Goal: Communication & Community: Participate in discussion

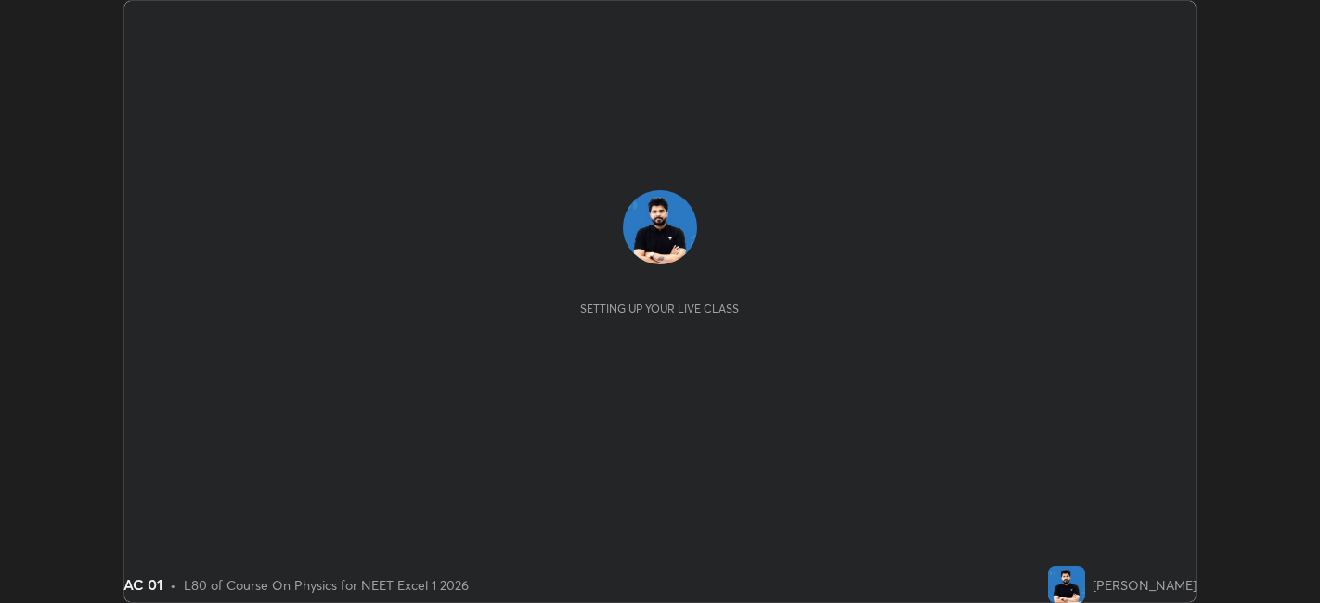
scroll to position [603, 1319]
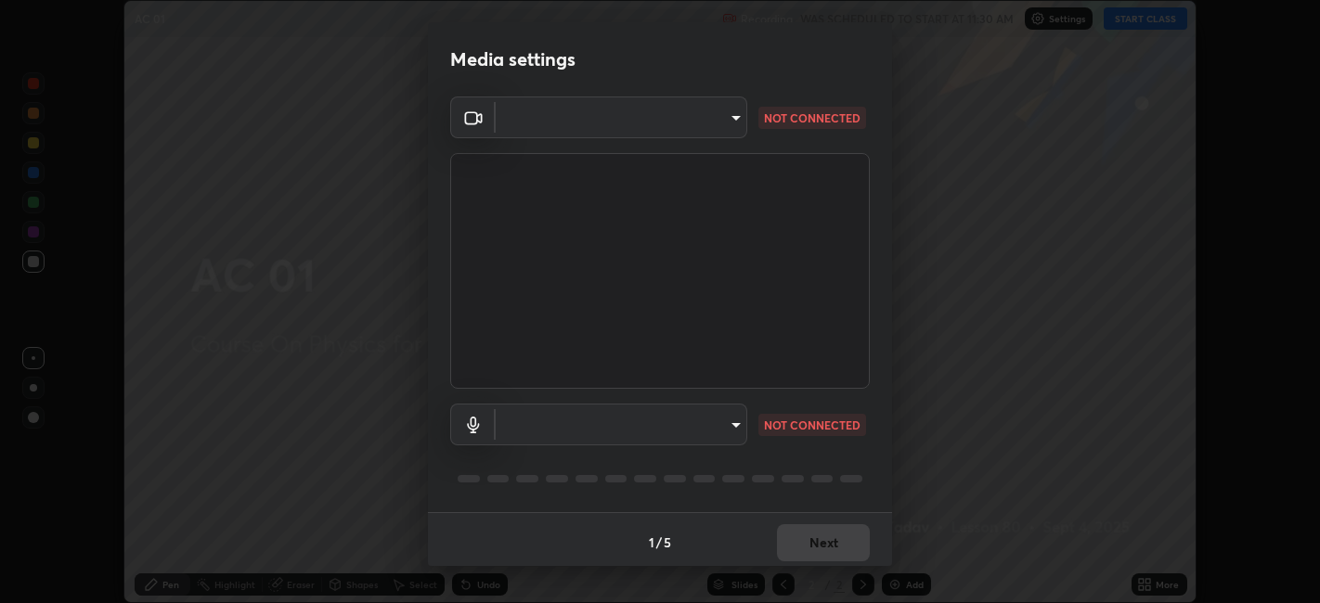
type input "9e57caed4cce4141f5eaa85e897878ef8d6f7de05c3a7e1aeb5fb010bc414606"
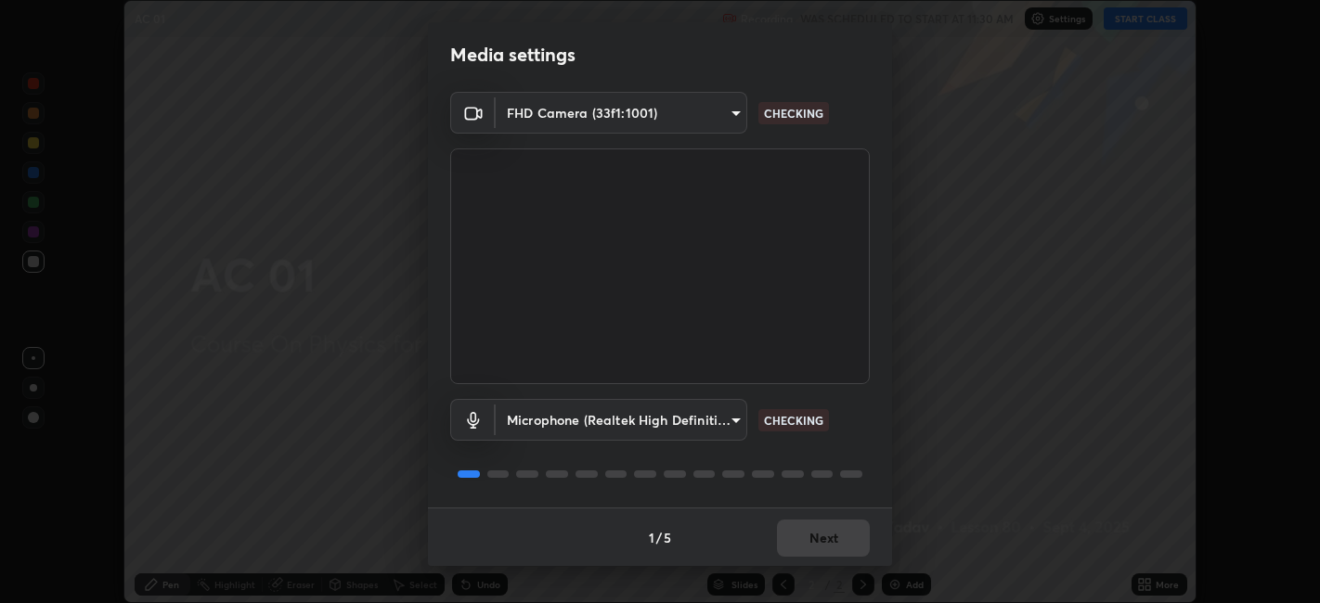
scroll to position [0, 0]
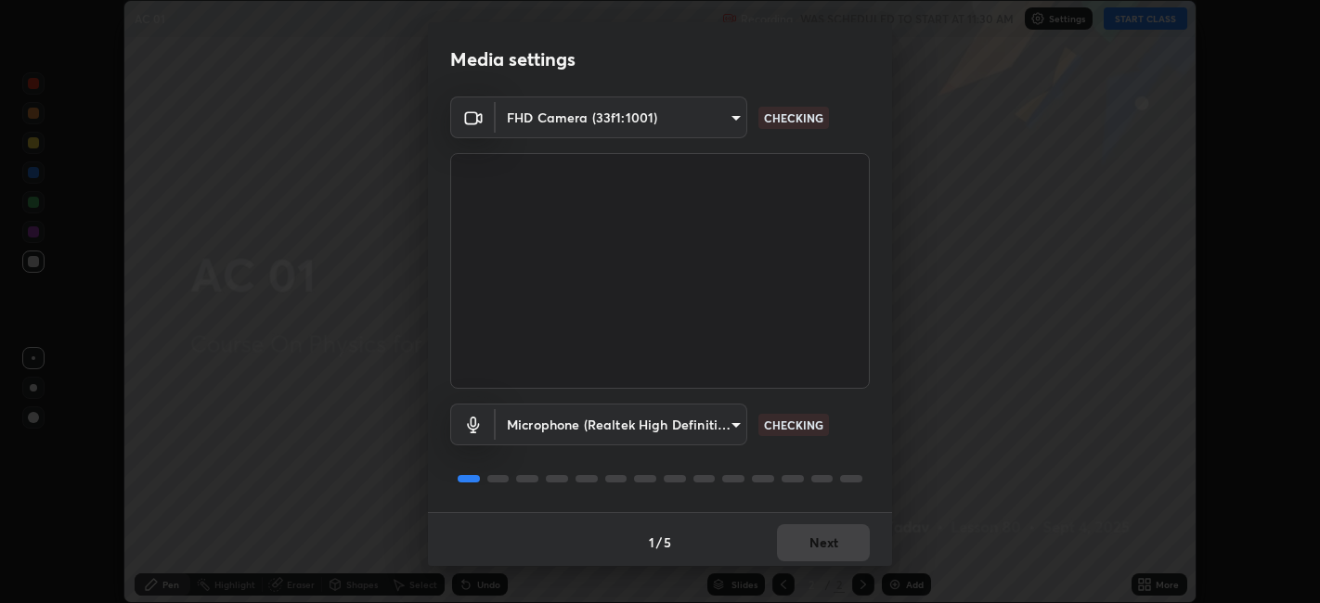
click at [716, 423] on body "Erase all AC 01 Recording WAS SCHEDULED TO START AT 11:30 AM Settings START CLA…" at bounding box center [660, 301] width 1320 height 603
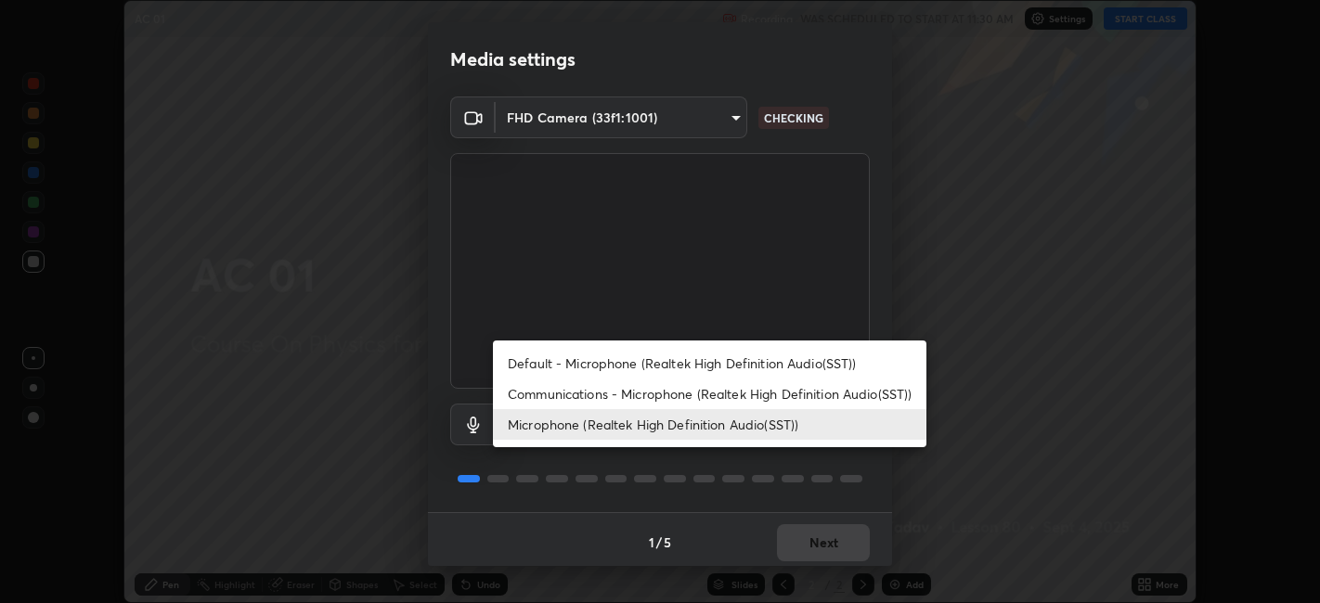
click at [679, 394] on li "Communications - Microphone (Realtek High Definition Audio(SST))" at bounding box center [709, 394] width 433 height 31
type input "communications"
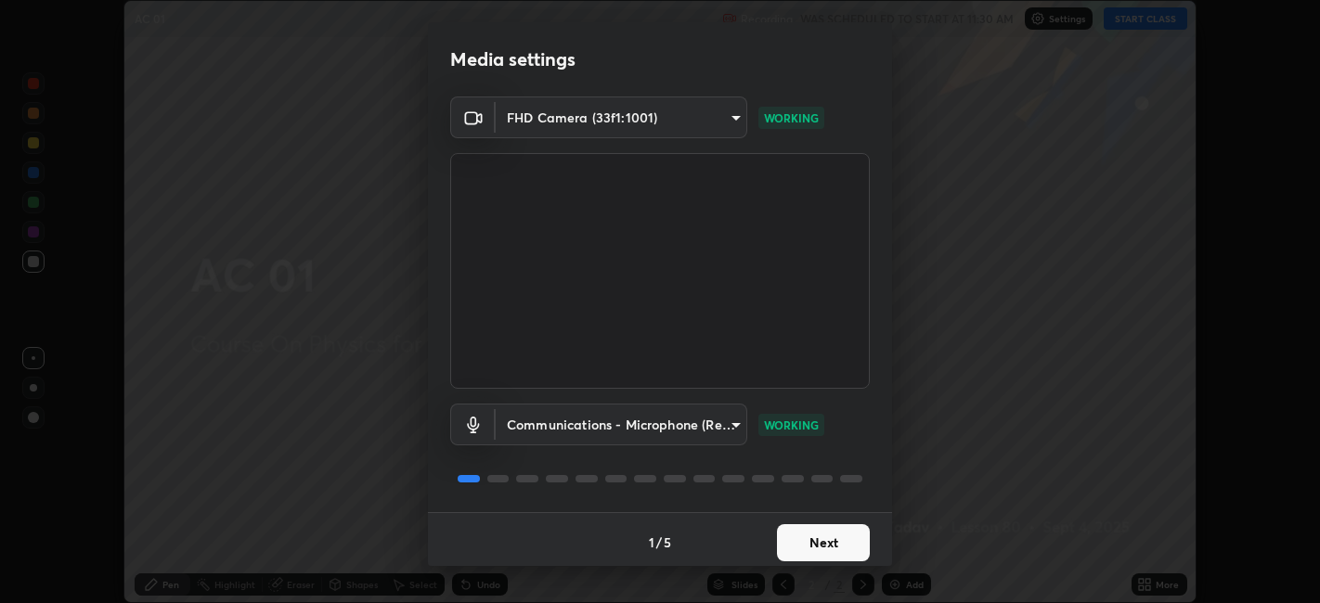
click at [820, 539] on button "Next" at bounding box center [823, 542] width 93 height 37
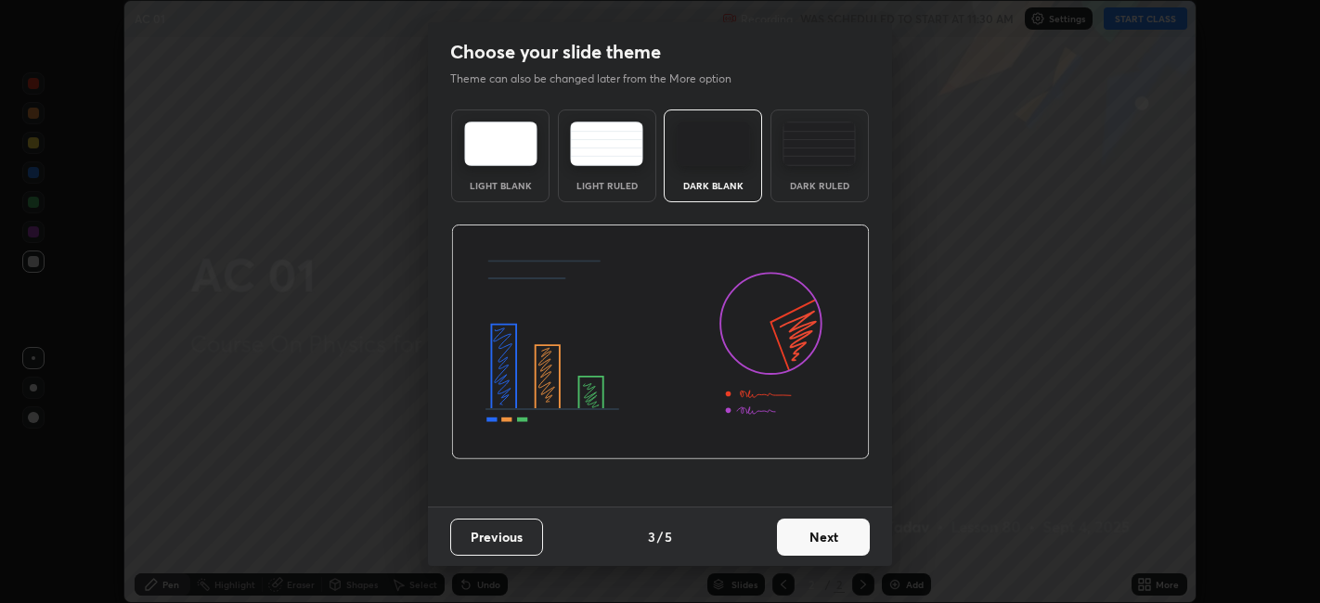
click at [852, 542] on button "Next" at bounding box center [823, 537] width 93 height 37
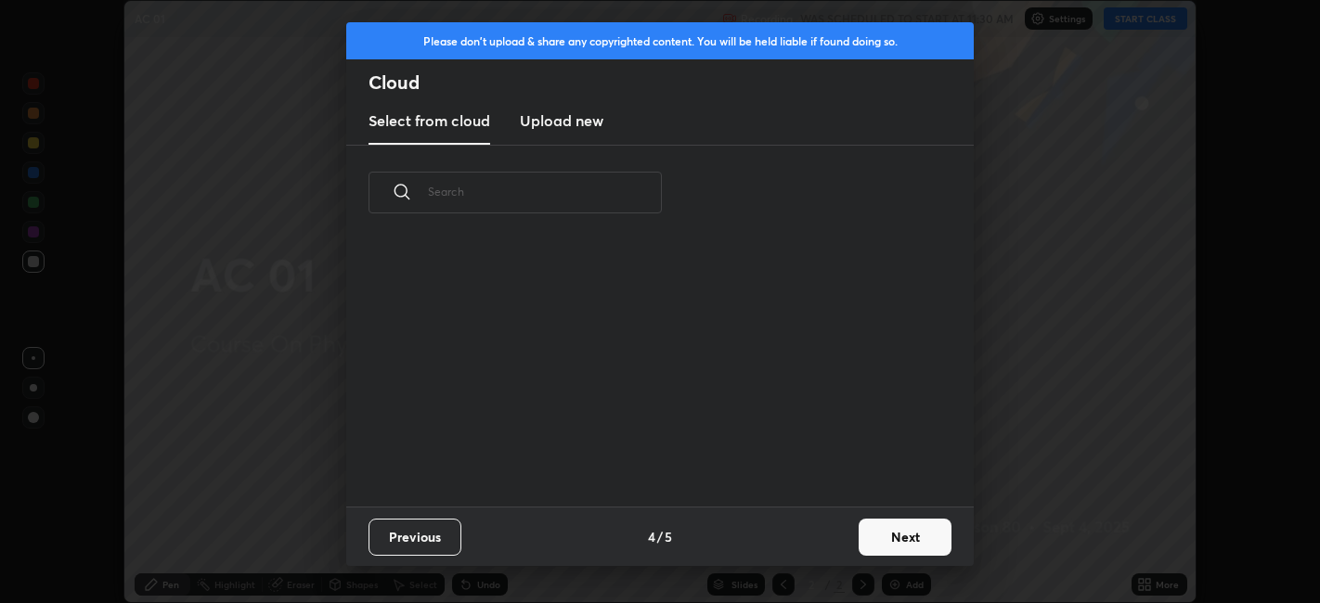
click at [859, 536] on button "Next" at bounding box center [904, 537] width 93 height 37
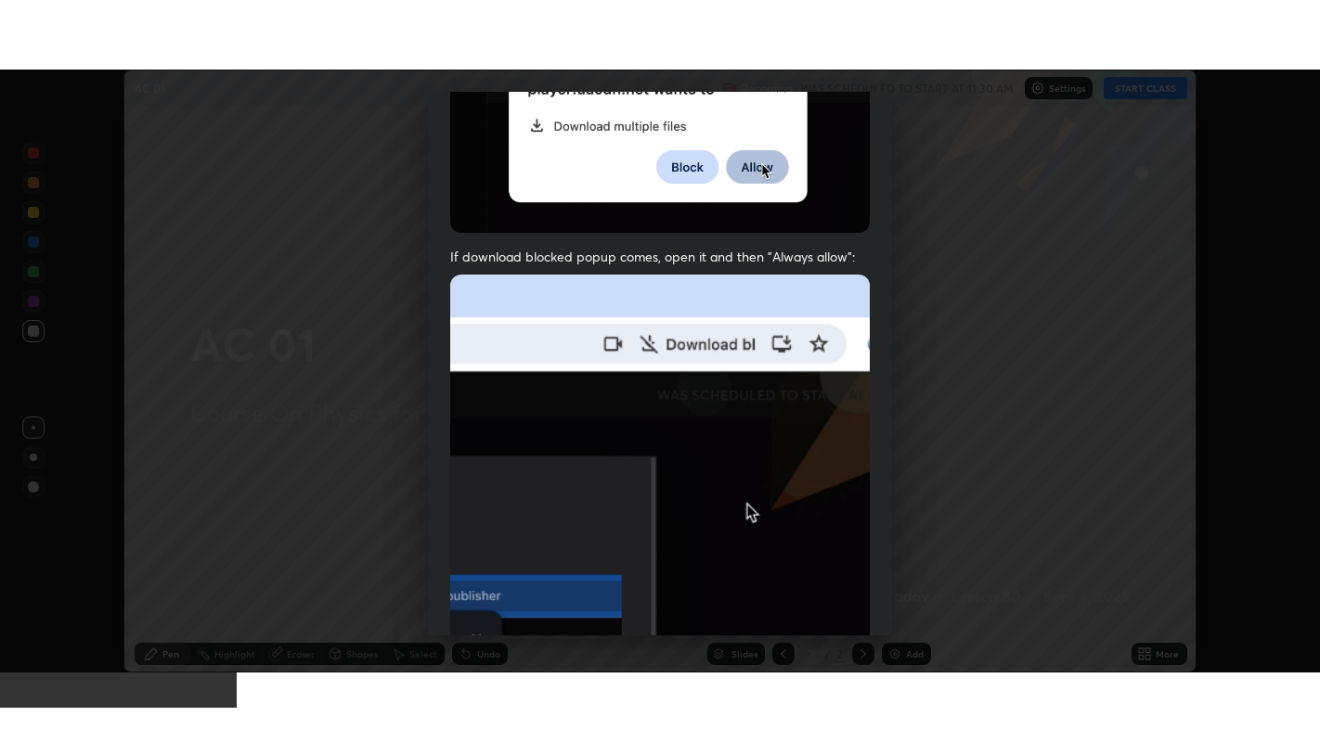
scroll to position [383, 0]
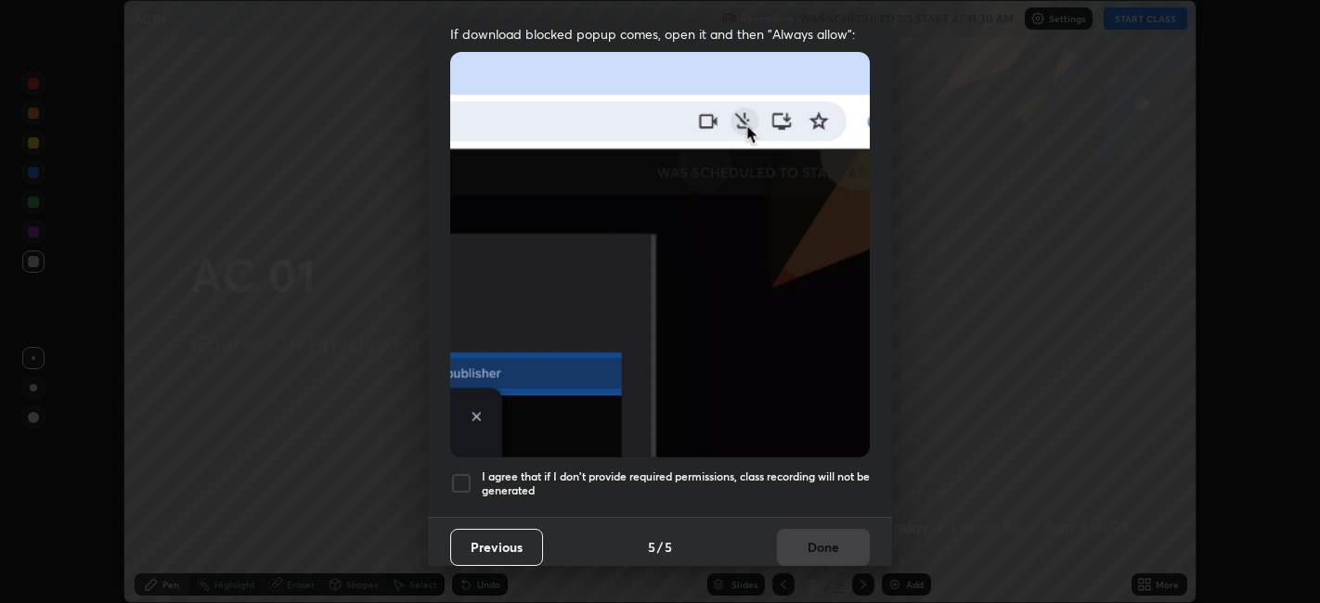
click at [459, 472] on div at bounding box center [461, 483] width 22 height 22
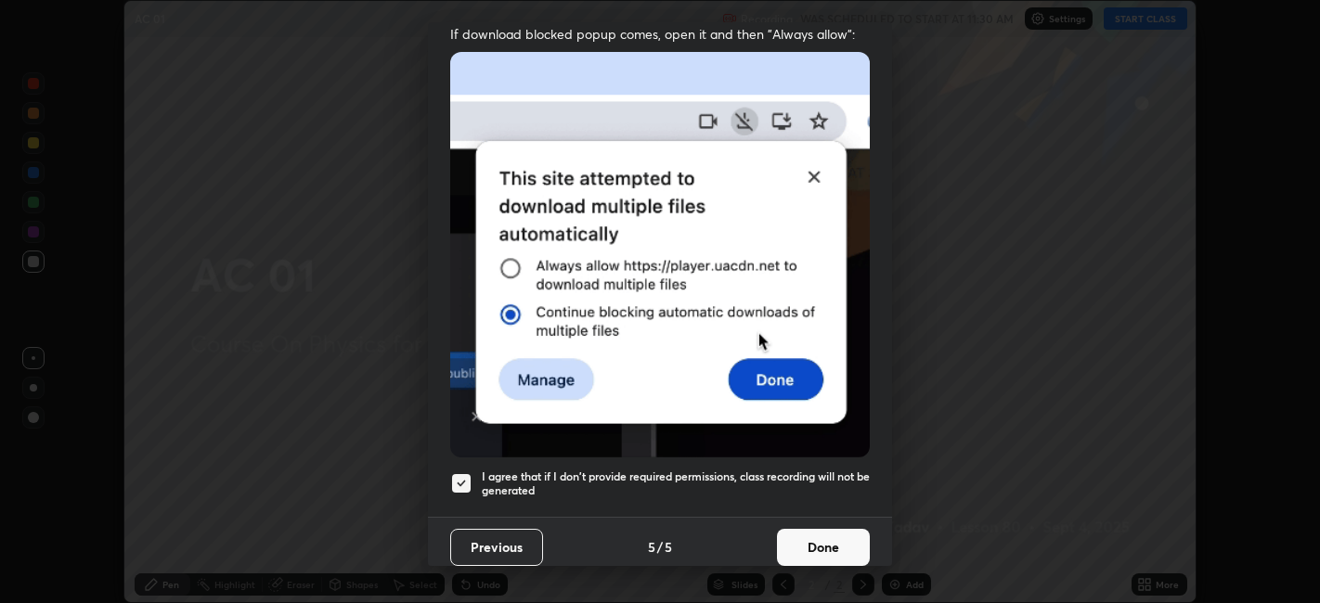
click at [818, 529] on button "Done" at bounding box center [823, 547] width 93 height 37
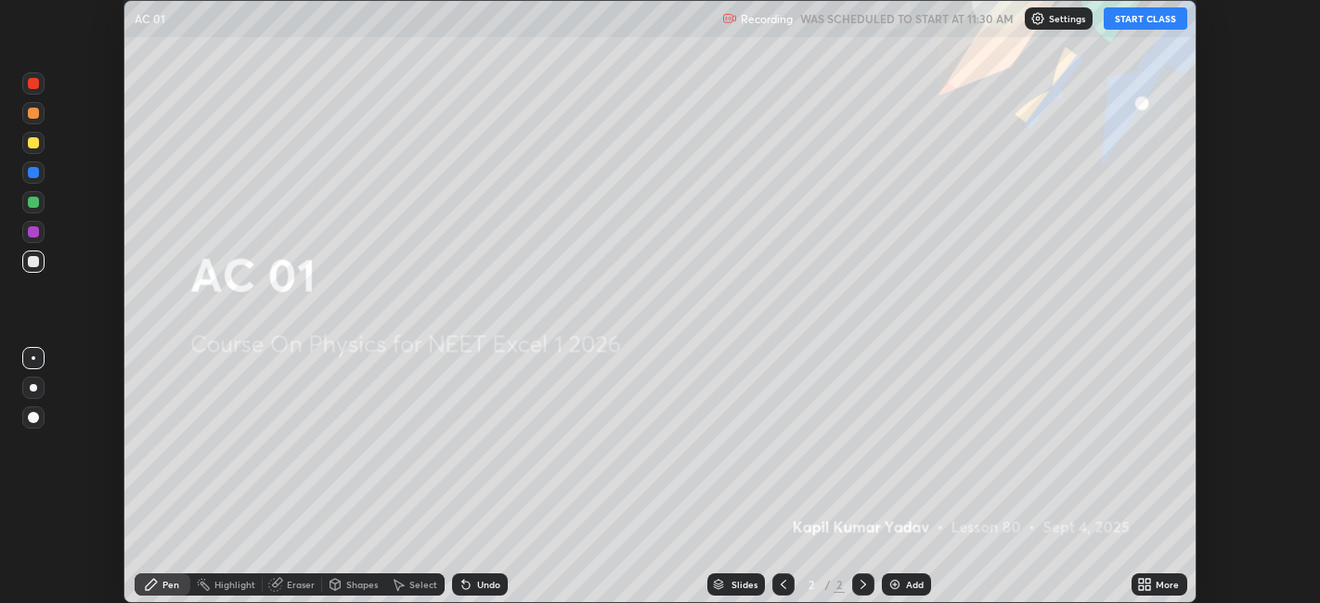
click at [1116, 16] on button "START CLASS" at bounding box center [1145, 18] width 84 height 22
click at [1142, 581] on icon at bounding box center [1141, 581] width 5 height 5
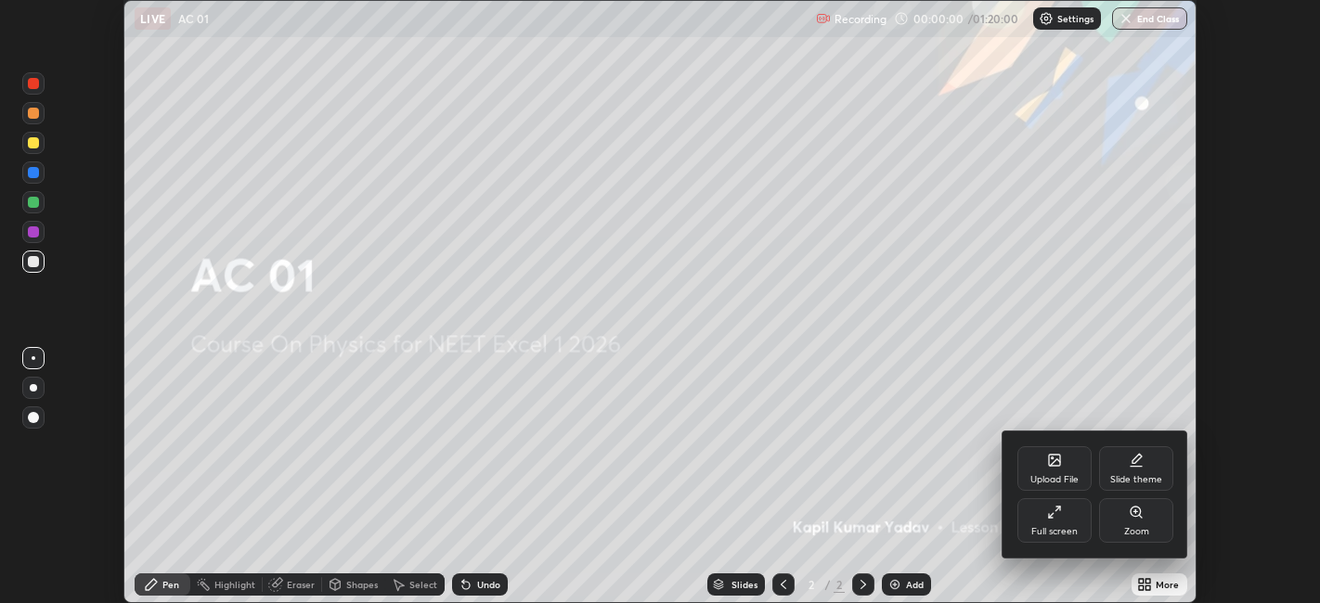
click at [1067, 512] on div "Full screen" at bounding box center [1054, 520] width 74 height 45
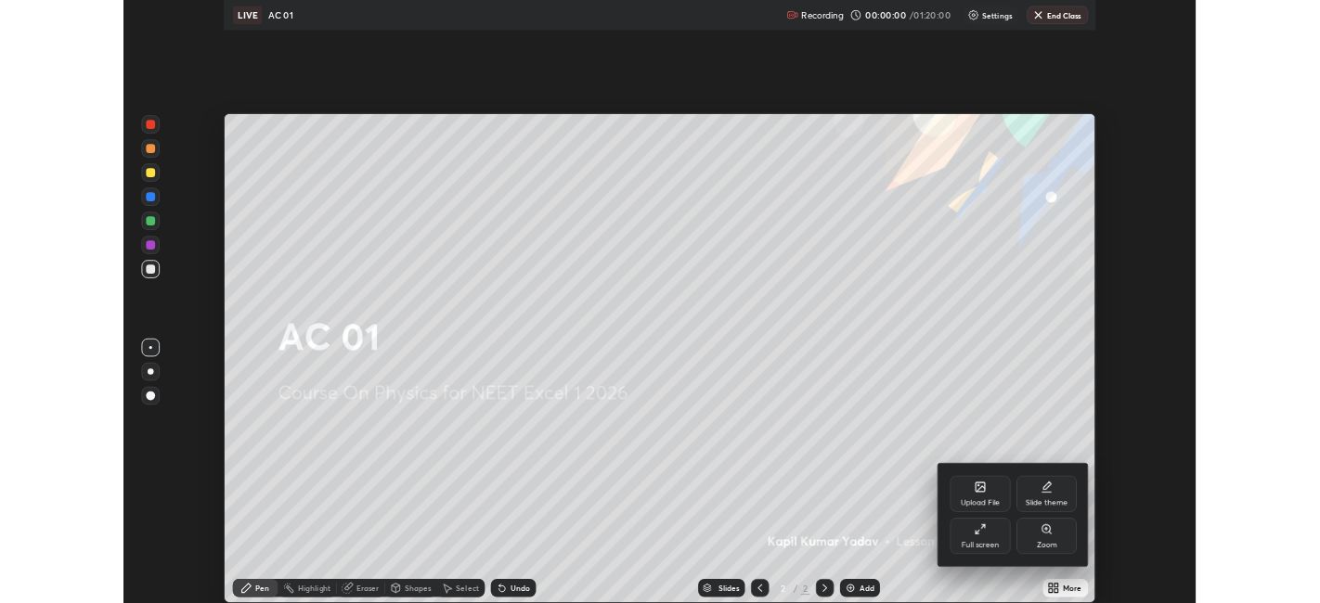
scroll to position [742, 1320]
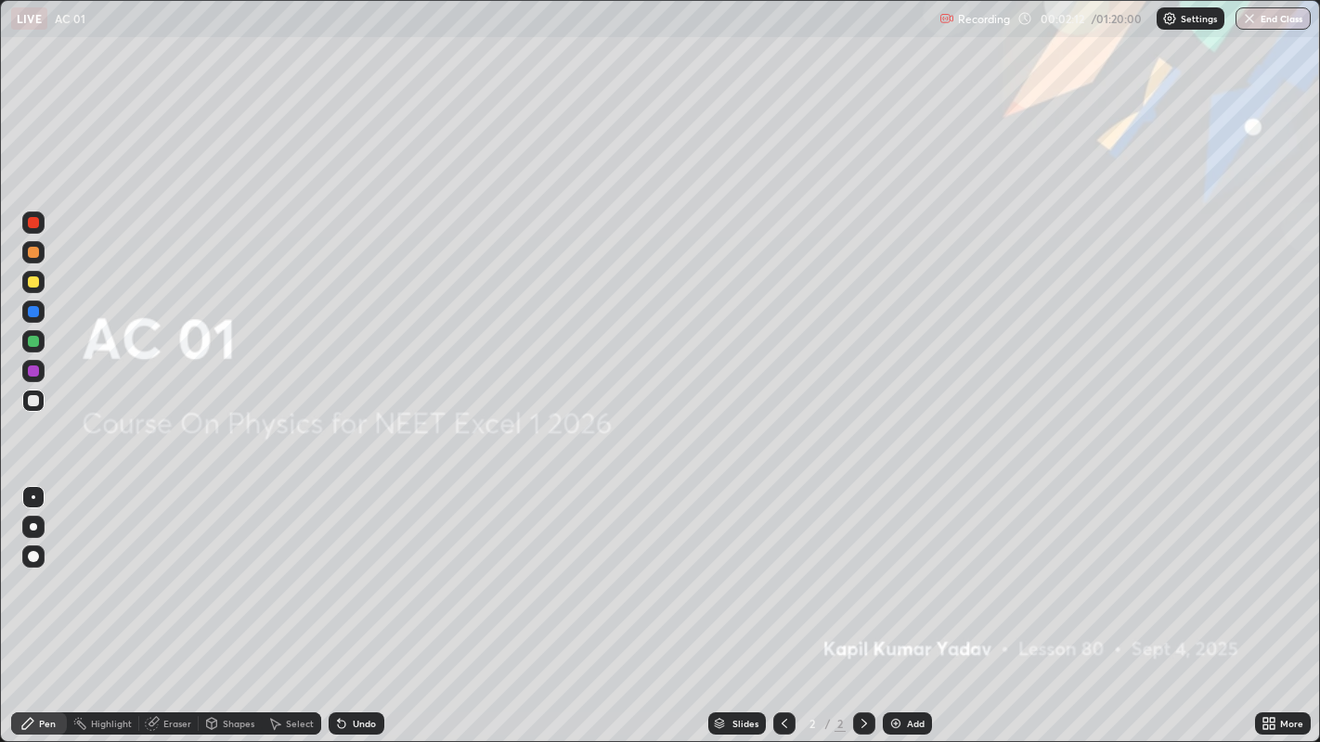
click at [897, 602] on img at bounding box center [895, 723] width 15 height 15
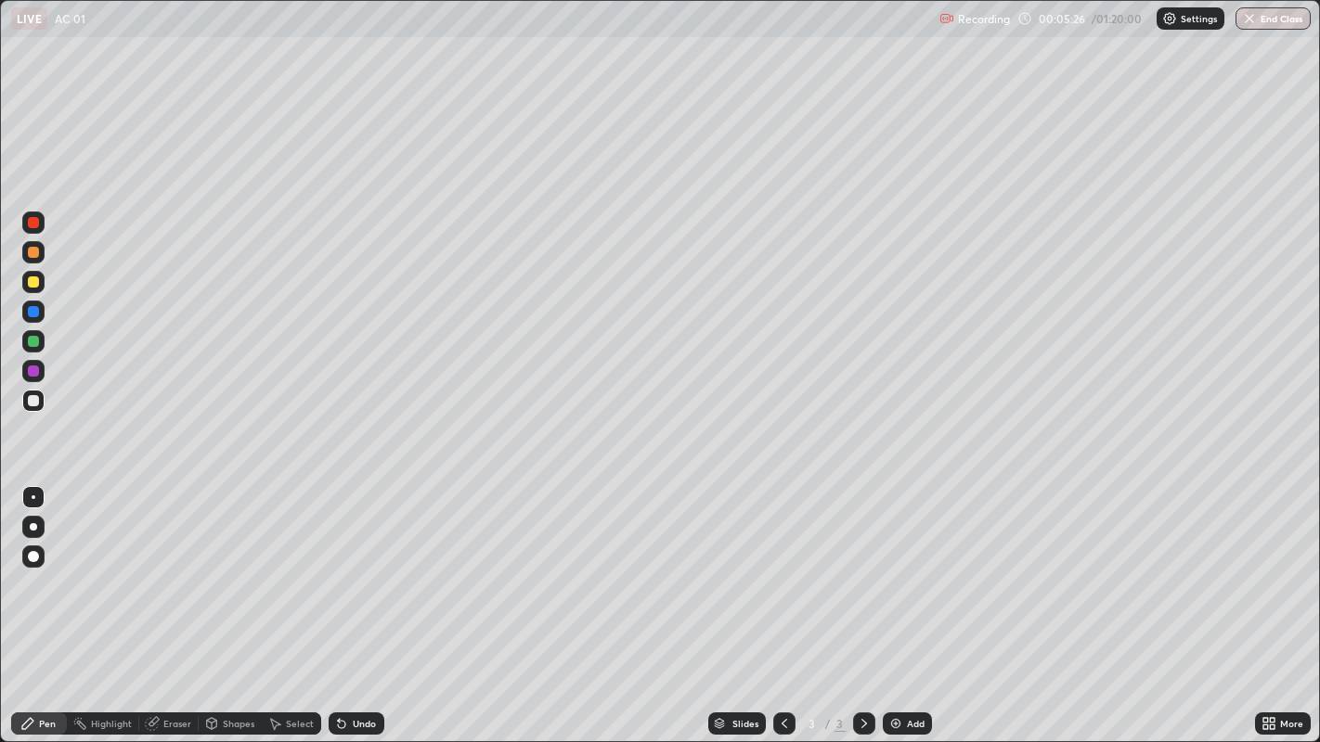
click at [903, 602] on div "Add" at bounding box center [907, 724] width 49 height 22
click at [33, 280] on div at bounding box center [33, 282] width 11 height 11
click at [36, 336] on div at bounding box center [33, 341] width 11 height 11
click at [913, 602] on div "Add" at bounding box center [916, 723] width 18 height 9
click at [369, 602] on div "Undo" at bounding box center [364, 723] width 23 height 9
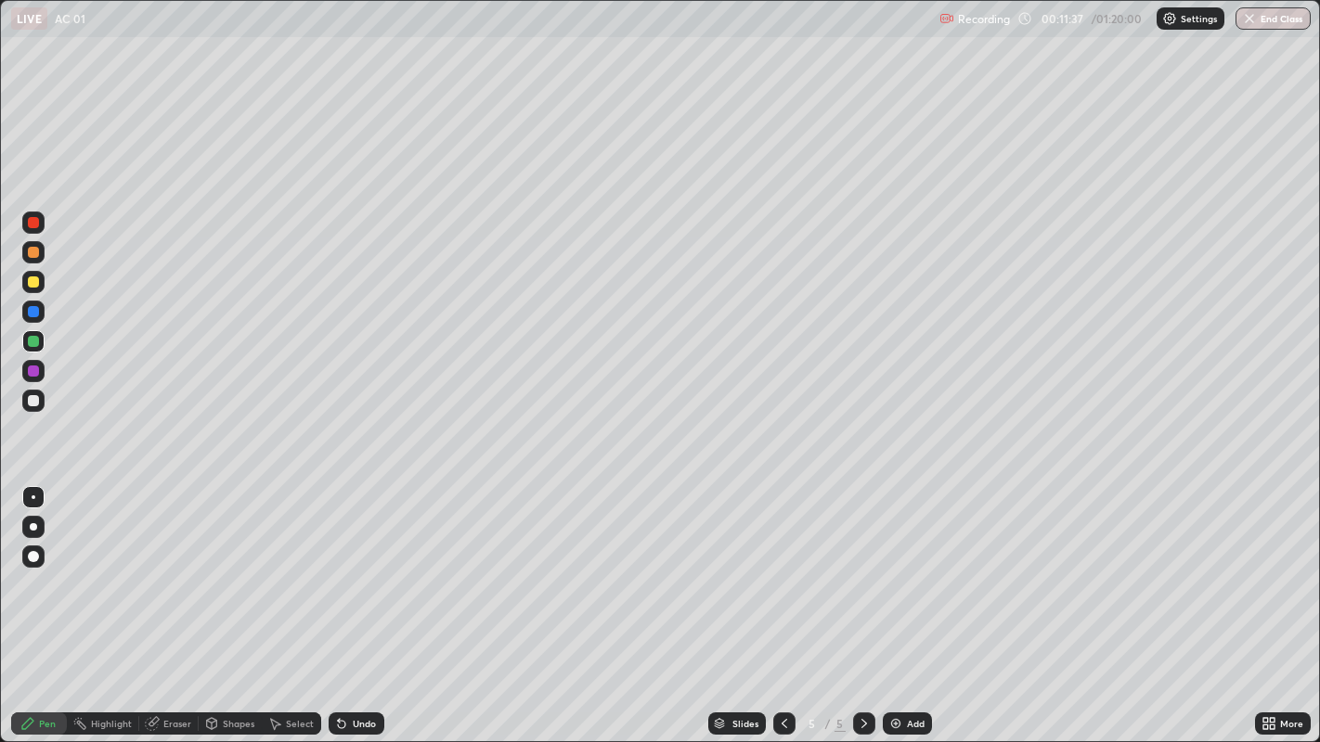
click at [864, 602] on icon at bounding box center [864, 723] width 15 height 15
click at [777, 602] on icon at bounding box center [784, 723] width 15 height 15
click at [861, 602] on icon at bounding box center [864, 723] width 6 height 9
click at [354, 602] on div "Undo" at bounding box center [364, 723] width 23 height 9
click at [353, 602] on div "Undo" at bounding box center [357, 724] width 56 height 22
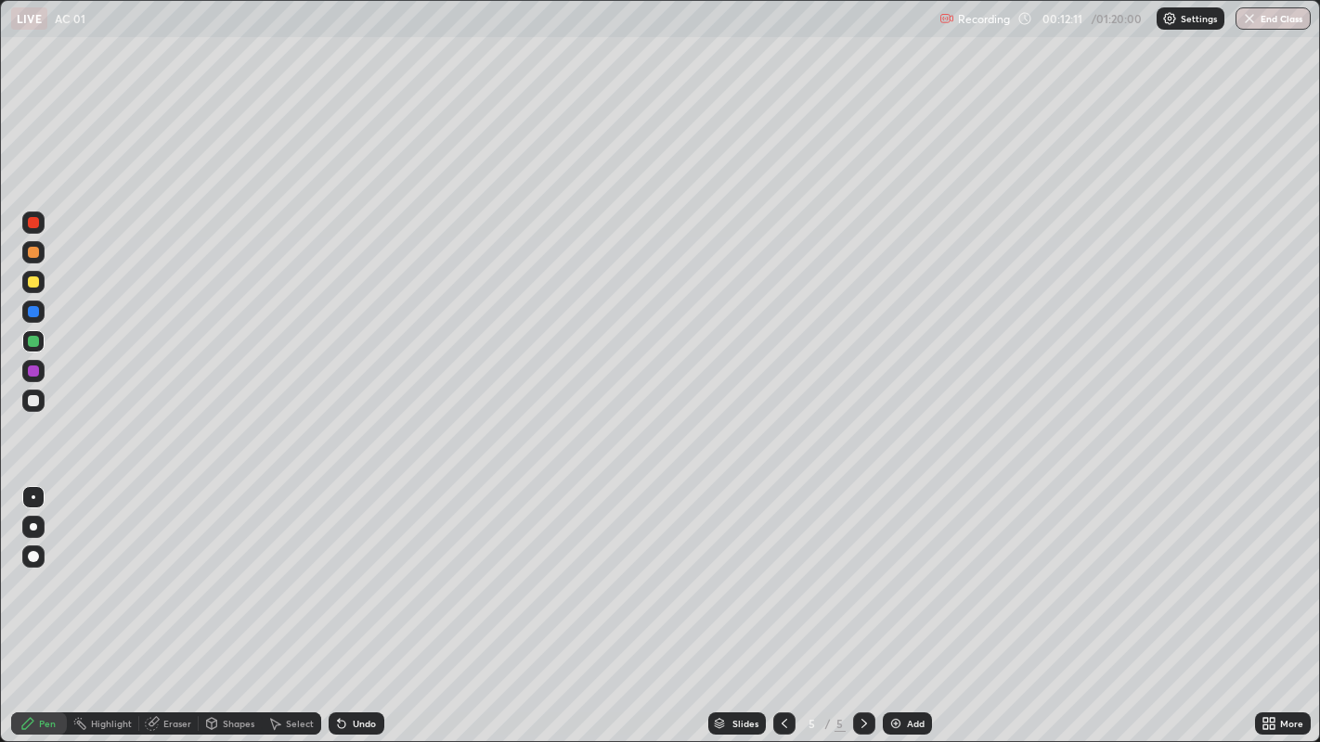
click at [353, 602] on div "Undo" at bounding box center [364, 723] width 23 height 9
click at [353, 602] on div "Undo" at bounding box center [357, 724] width 56 height 22
click at [351, 602] on div "Undo" at bounding box center [357, 724] width 56 height 22
click at [353, 602] on div "Undo" at bounding box center [357, 724] width 56 height 22
click at [919, 602] on div "Add" at bounding box center [916, 723] width 18 height 9
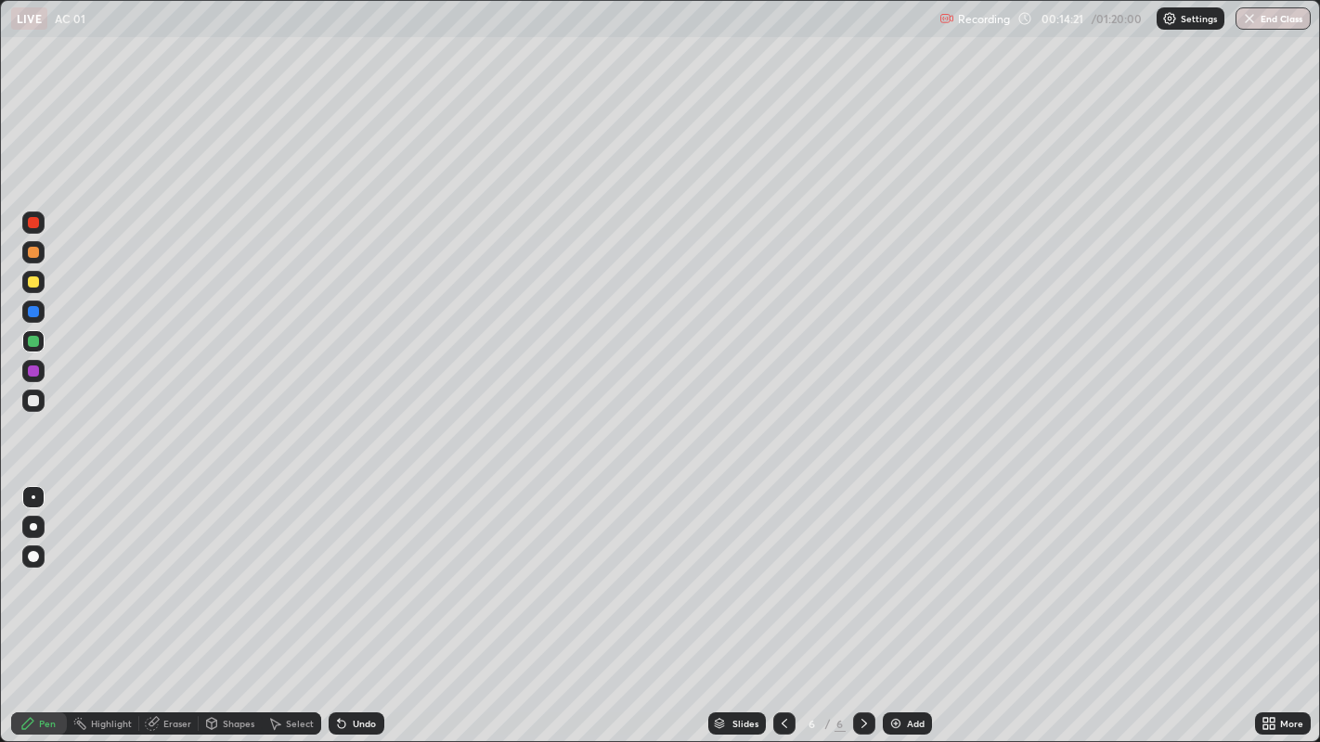
click at [899, 602] on img at bounding box center [895, 723] width 15 height 15
click at [904, 602] on div "Add" at bounding box center [907, 724] width 49 height 22
click at [902, 602] on div "Add" at bounding box center [907, 724] width 49 height 22
click at [905, 602] on div "Add" at bounding box center [907, 724] width 49 height 22
click at [355, 602] on div "Undo" at bounding box center [357, 724] width 56 height 22
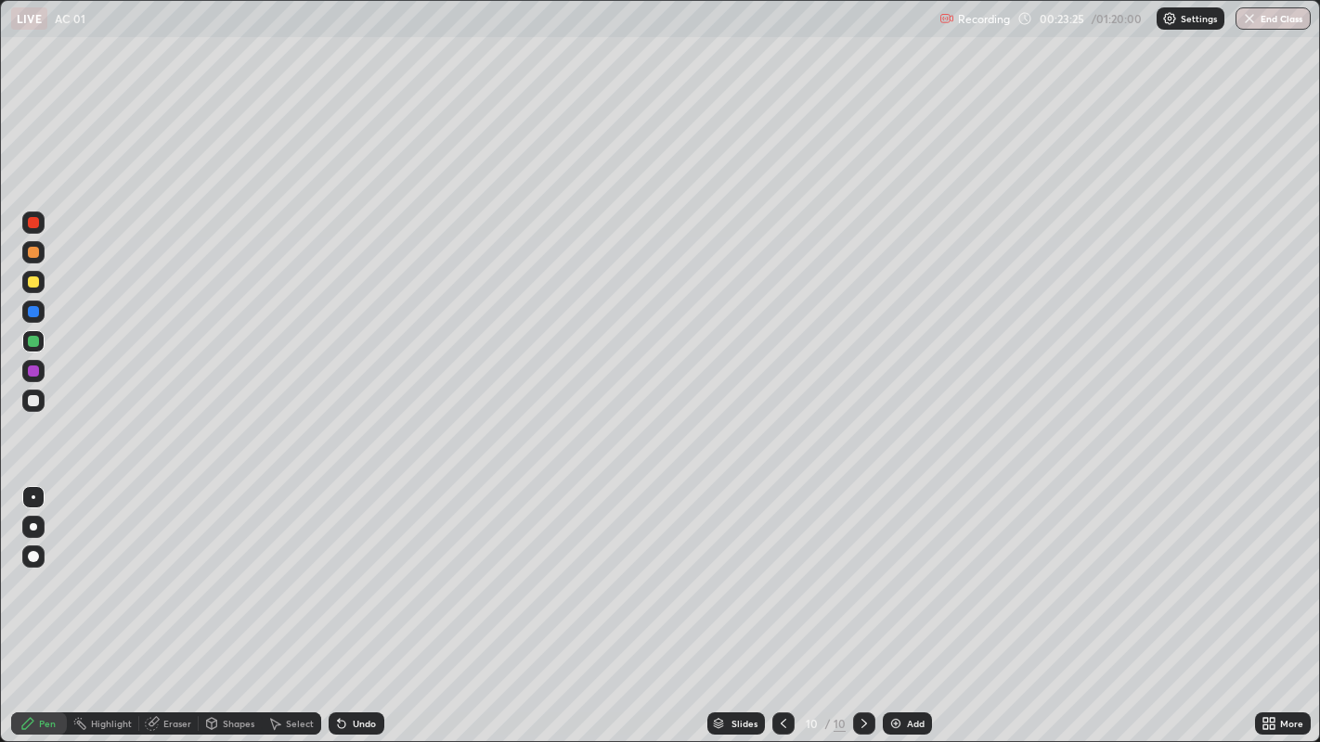
click at [33, 282] on div at bounding box center [33, 282] width 11 height 11
click at [897, 602] on img at bounding box center [895, 723] width 15 height 15
click at [35, 343] on div at bounding box center [33, 341] width 11 height 11
click at [32, 370] on div at bounding box center [33, 371] width 11 height 11
click at [357, 602] on div "Undo" at bounding box center [364, 723] width 23 height 9
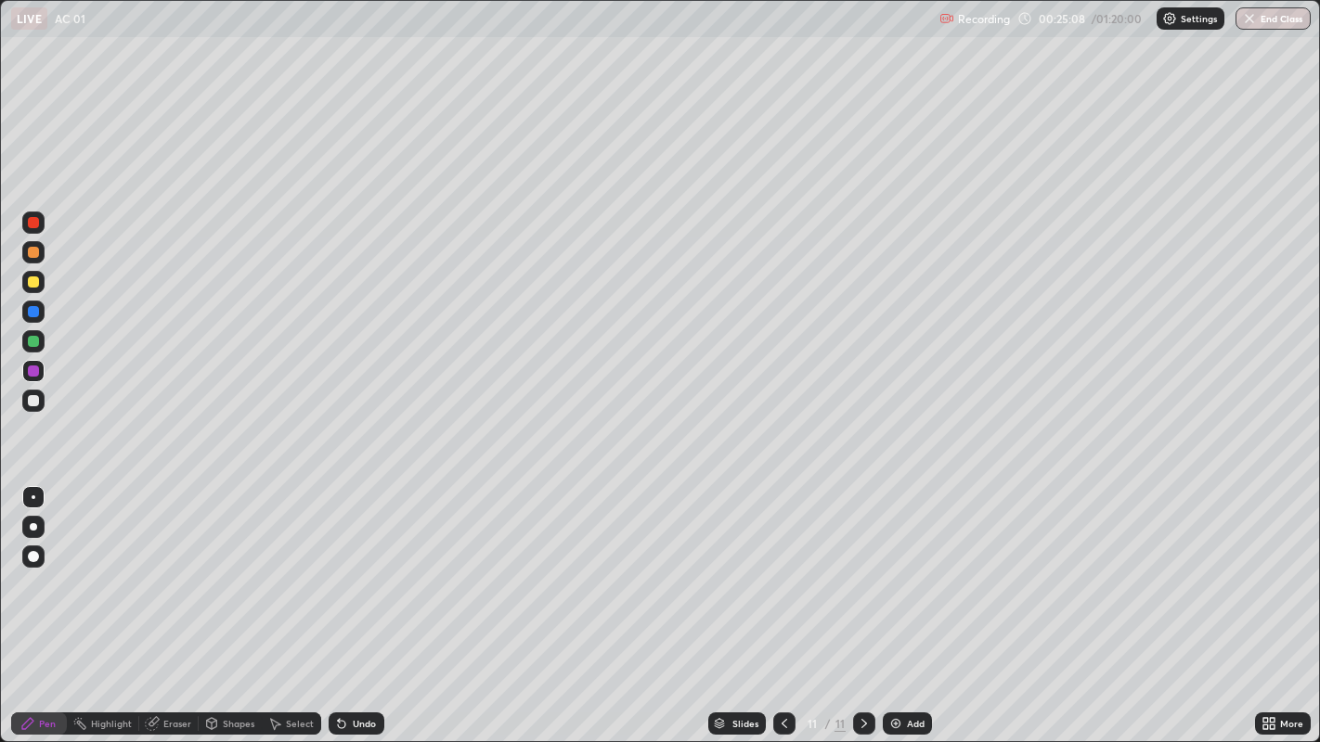
click at [907, 602] on div "Add" at bounding box center [916, 723] width 18 height 9
click at [30, 398] on div at bounding box center [33, 400] width 11 height 11
click at [31, 282] on div at bounding box center [33, 282] width 11 height 11
click at [33, 337] on div at bounding box center [33, 341] width 11 height 11
click at [33, 401] on div at bounding box center [33, 400] width 11 height 11
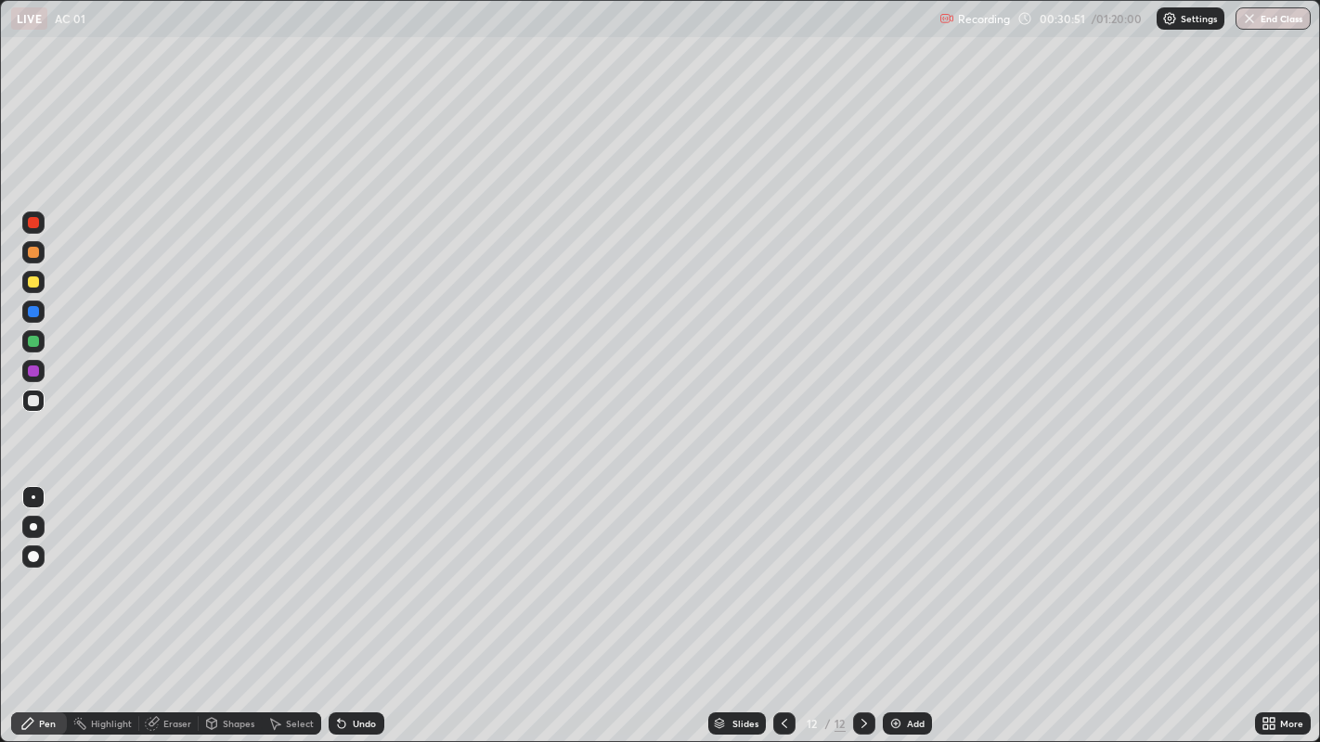
click at [32, 282] on div at bounding box center [33, 282] width 11 height 11
click at [36, 342] on div at bounding box center [33, 341] width 11 height 11
click at [913, 602] on div "Add" at bounding box center [916, 723] width 18 height 9
click at [910, 602] on div "Add" at bounding box center [916, 723] width 18 height 9
click at [1271, 602] on icon at bounding box center [1272, 720] width 5 height 5
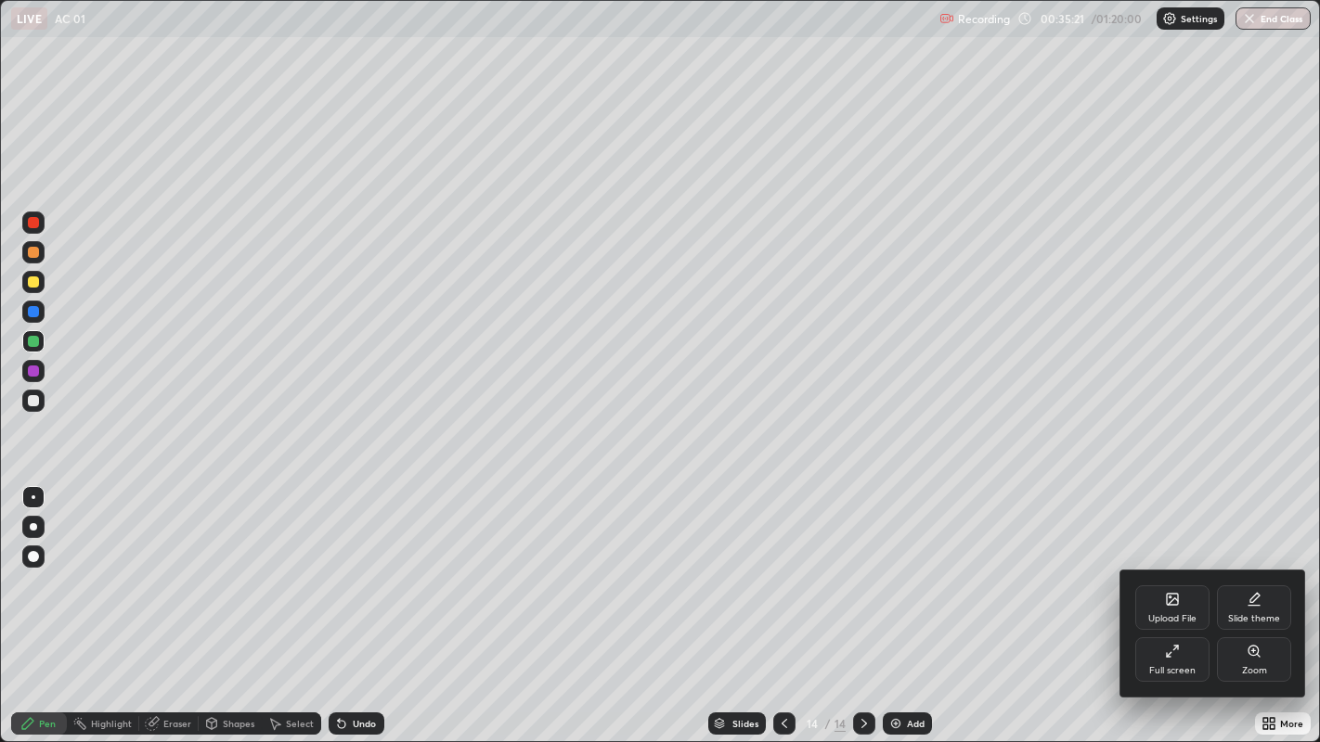
click at [1182, 602] on div "Full screen" at bounding box center [1172, 660] width 74 height 45
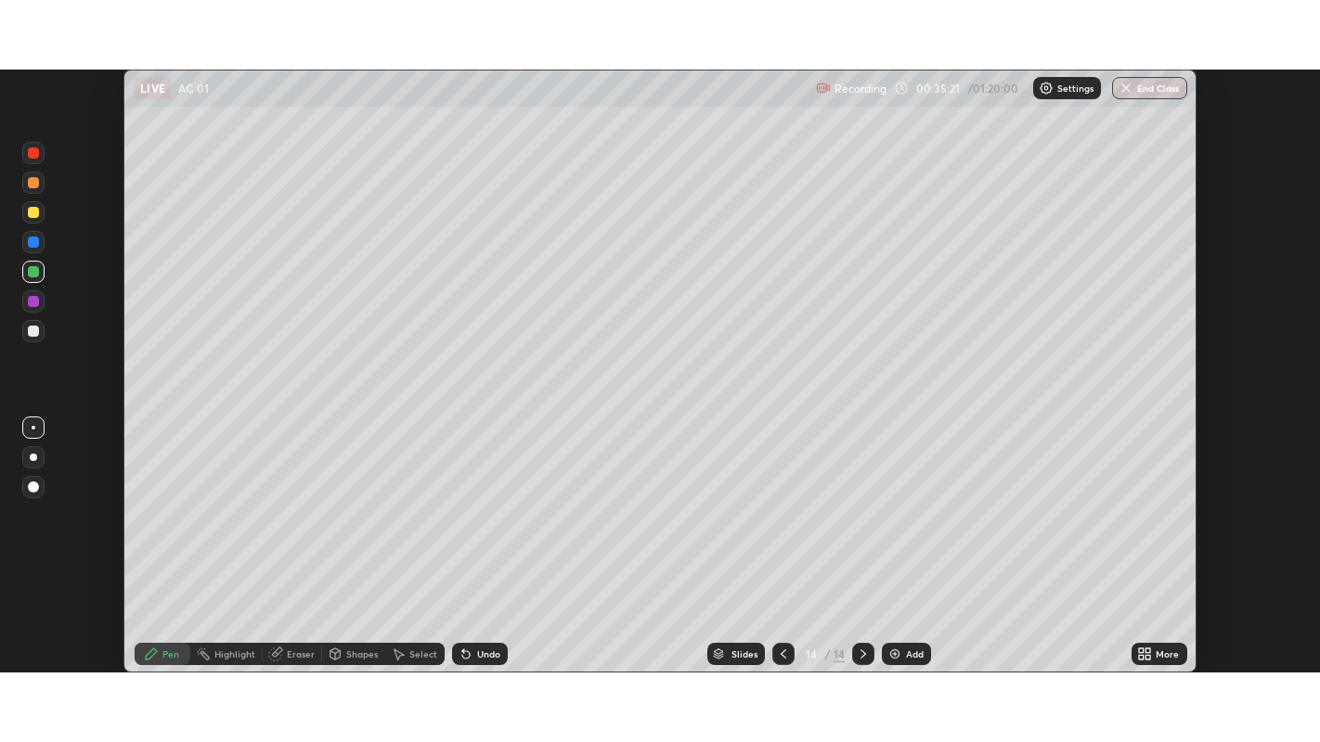
scroll to position [92204, 91487]
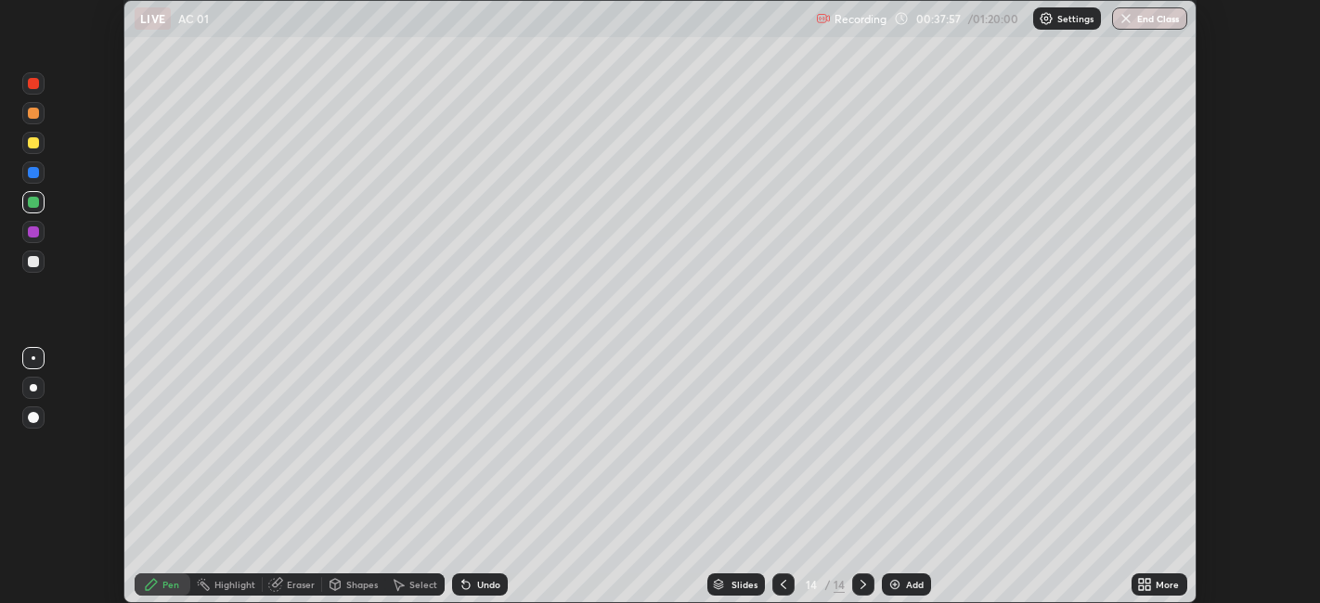
click at [1147, 585] on icon at bounding box center [1144, 584] width 15 height 15
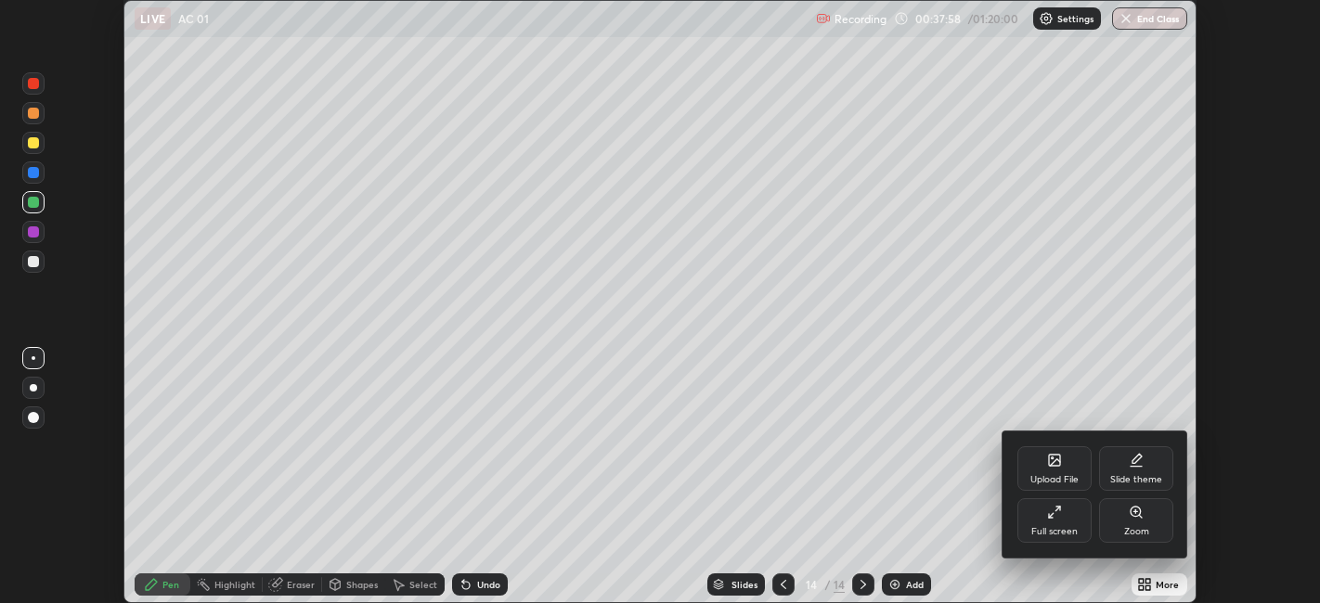
click at [1062, 527] on div "Full screen" at bounding box center [1054, 531] width 46 height 9
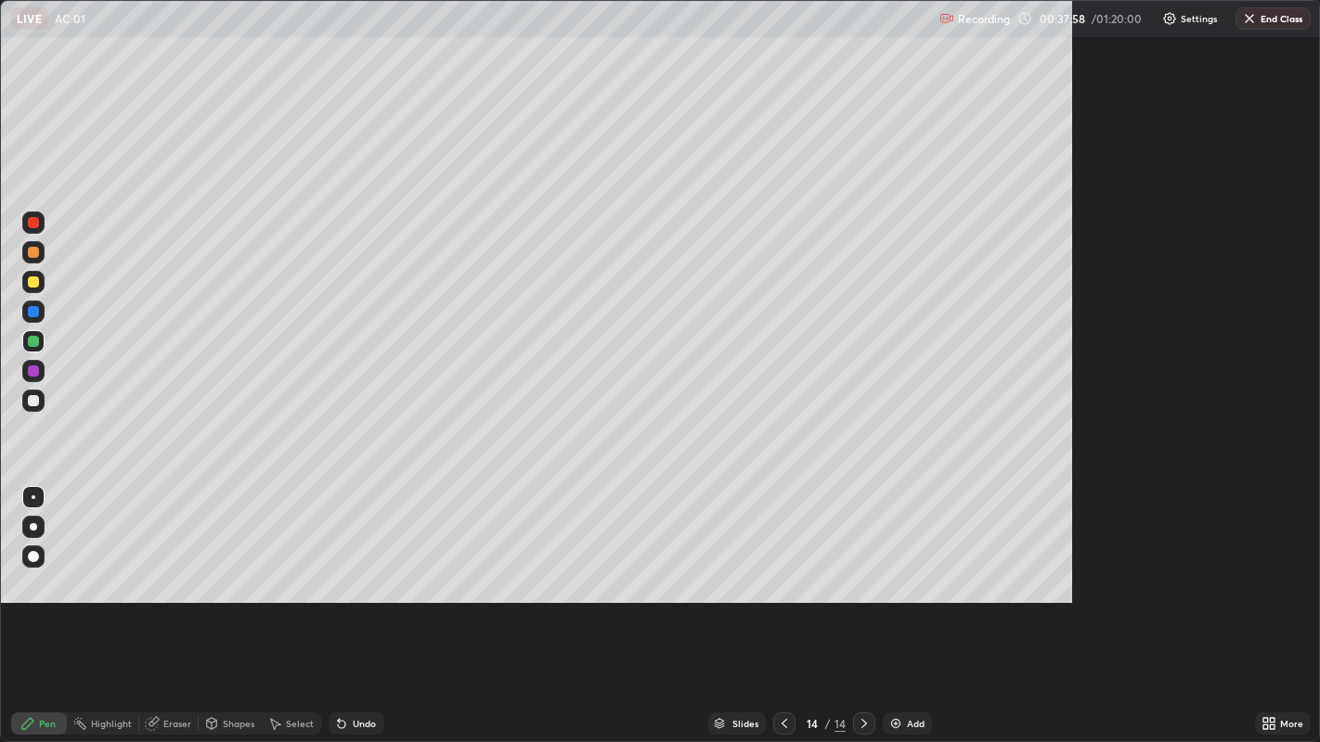
scroll to position [742, 1320]
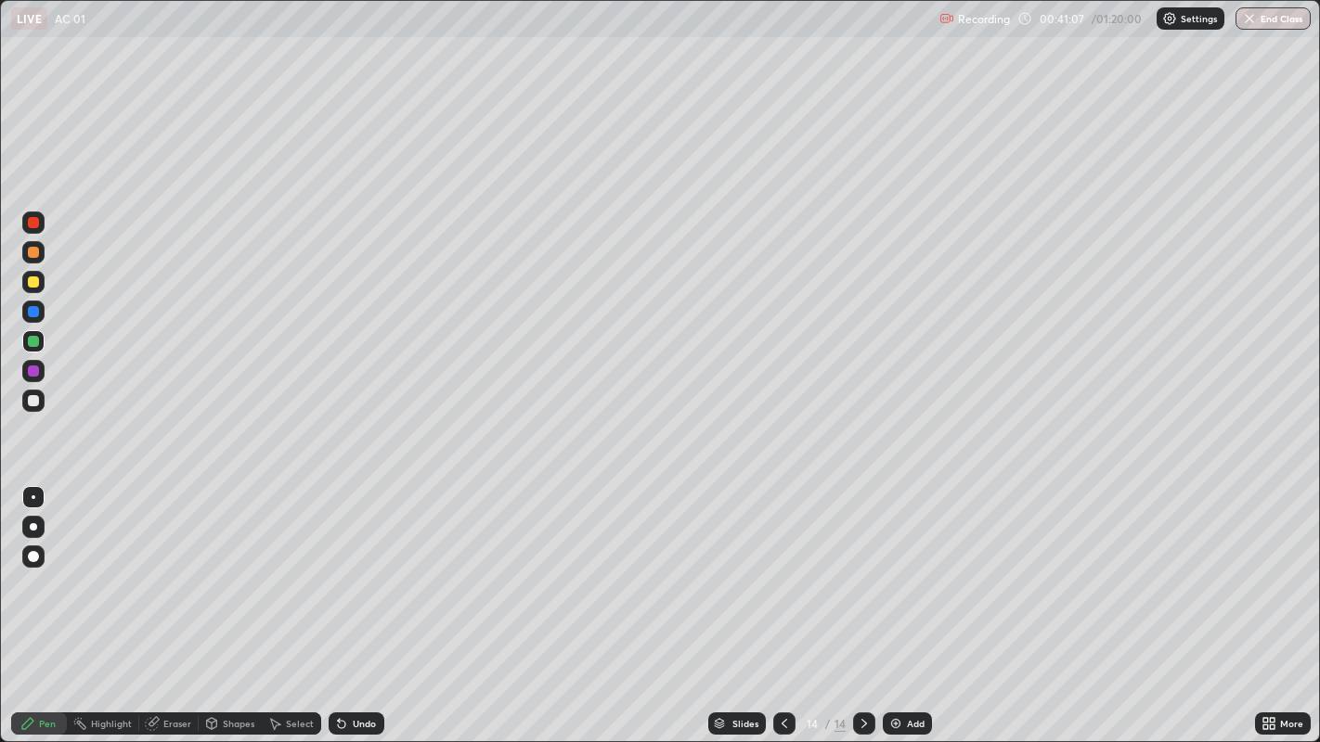
click at [37, 397] on div at bounding box center [33, 400] width 11 height 11
click at [900, 602] on img at bounding box center [895, 723] width 15 height 15
click at [914, 602] on div "Add" at bounding box center [916, 723] width 18 height 9
click at [34, 283] on div at bounding box center [33, 282] width 11 height 11
click at [897, 602] on img at bounding box center [895, 723] width 15 height 15
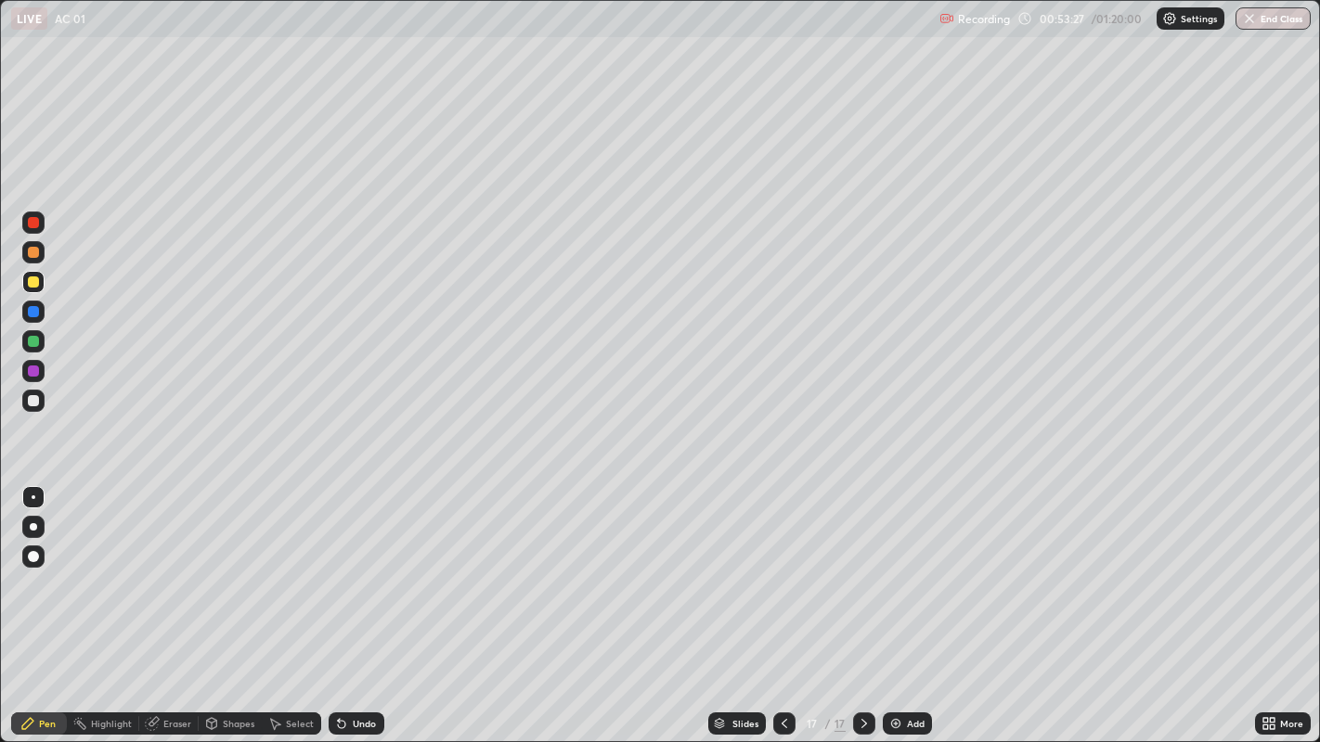
click at [916, 602] on div "Add" at bounding box center [916, 723] width 18 height 9
click at [32, 402] on div at bounding box center [33, 400] width 11 height 11
click at [918, 602] on div "Add" at bounding box center [916, 723] width 18 height 9
click at [901, 602] on div "Add" at bounding box center [907, 724] width 49 height 22
click at [37, 283] on div at bounding box center [33, 282] width 11 height 11
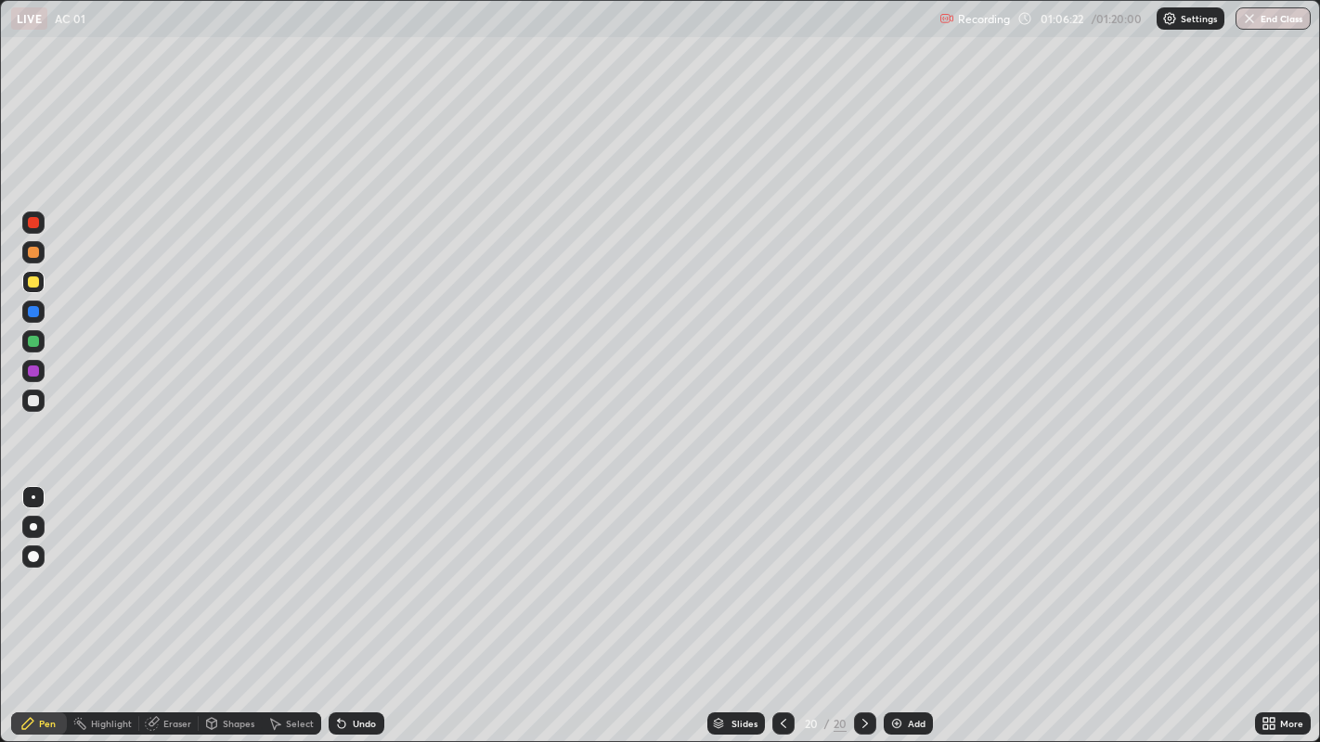
click at [909, 602] on div "Add" at bounding box center [908, 724] width 49 height 22
click at [1244, 24] on img "button" at bounding box center [1249, 18] width 15 height 15
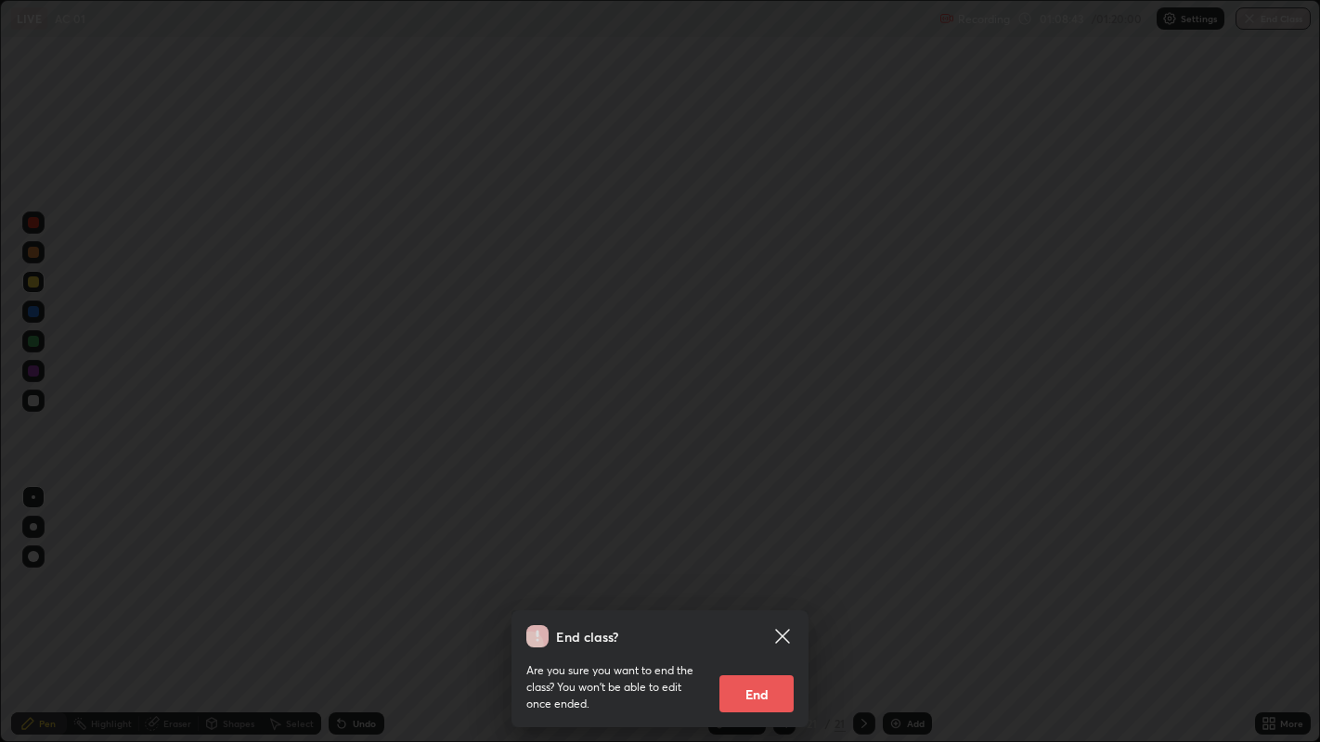
click at [776, 602] on button "End" at bounding box center [756, 694] width 74 height 37
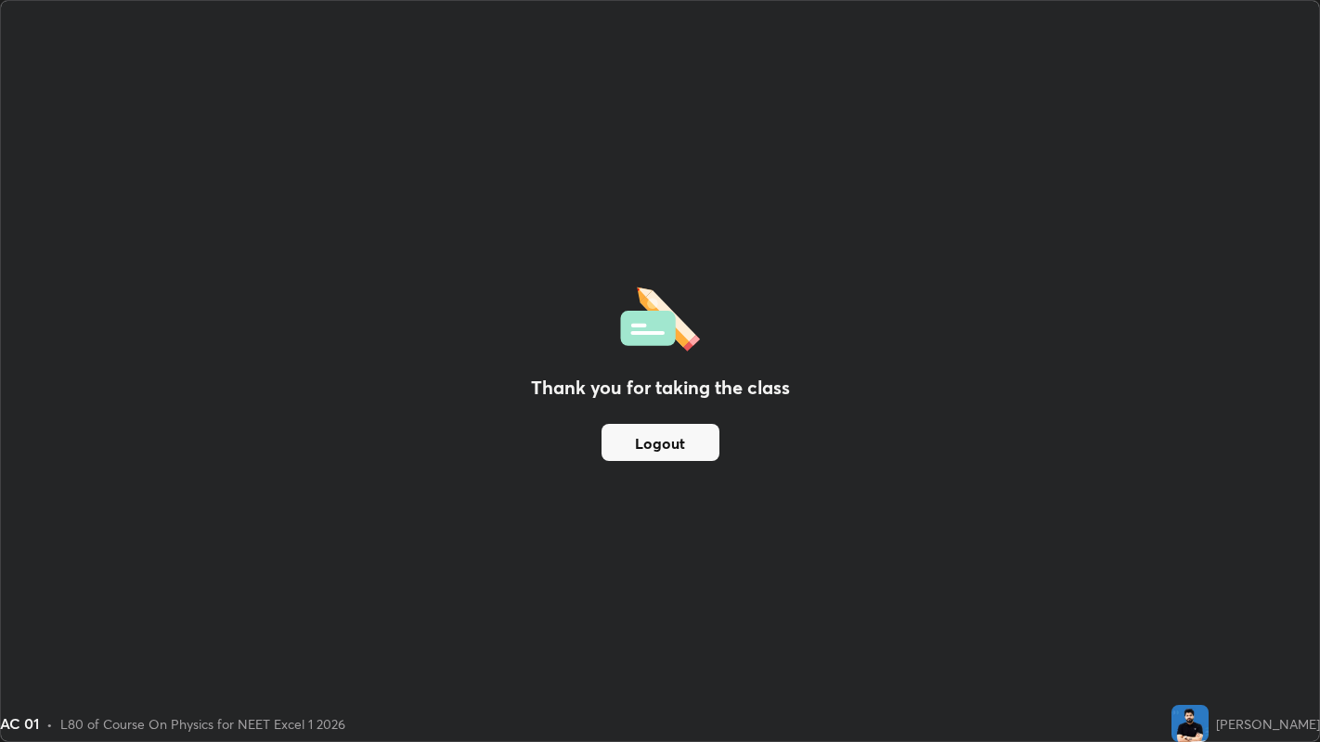
click at [639, 436] on button "Logout" at bounding box center [660, 442] width 118 height 37
click at [641, 434] on button "Logout" at bounding box center [660, 442] width 118 height 37
click at [639, 438] on button "Logout" at bounding box center [660, 442] width 118 height 37
